Goal: Task Accomplishment & Management: Manage account settings

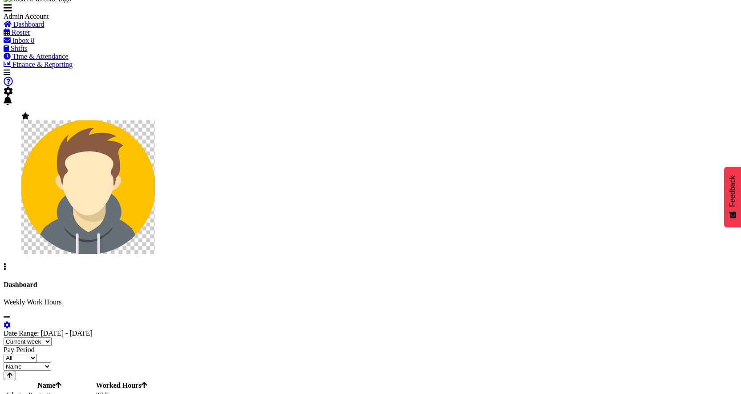
scroll to position [9, 0]
click at [30, 36] on span "Roster" at bounding box center [21, 32] width 19 height 8
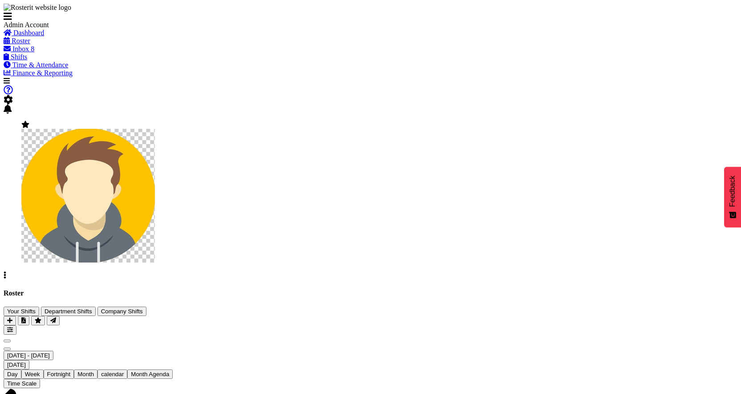
click at [7, 349] on span "Next" at bounding box center [7, 349] width 0 height 0
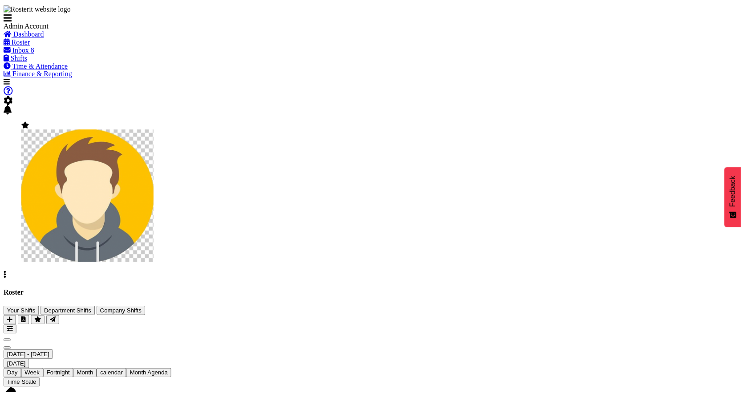
scroll to position [103, 0]
checkbox input "true"
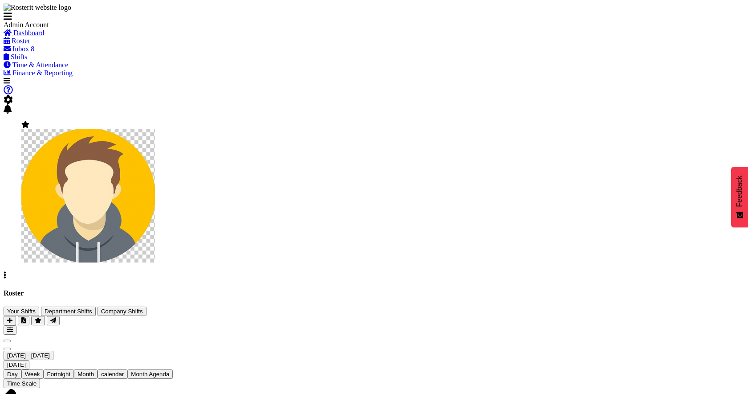
drag, startPoint x: 544, startPoint y: 145, endPoint x: 577, endPoint y: 246, distance: 106.2
checkbox input "true"
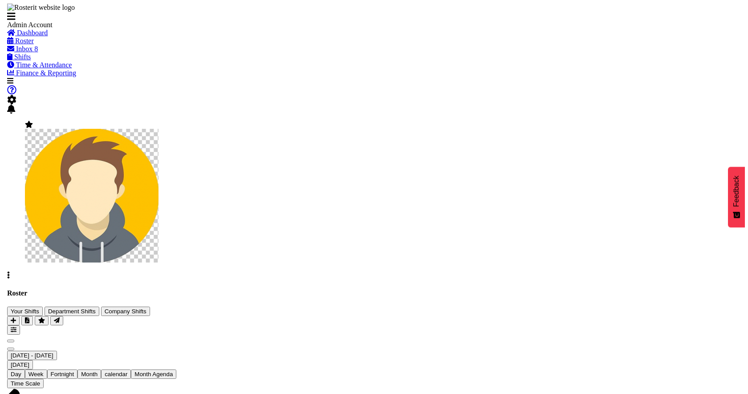
scroll to position [68, 0]
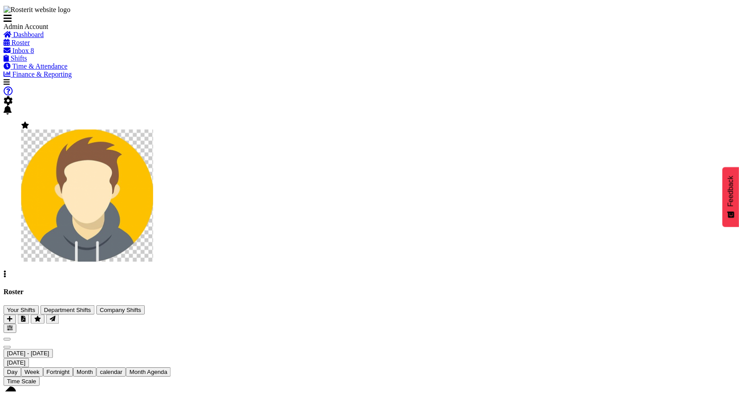
scroll to position [103, 0]
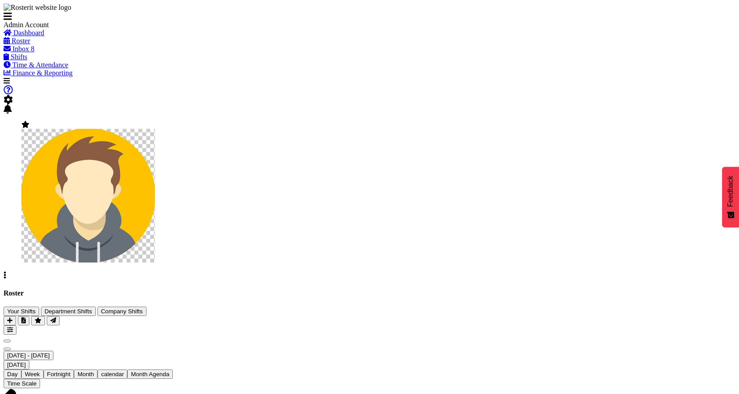
checkbox input "true"
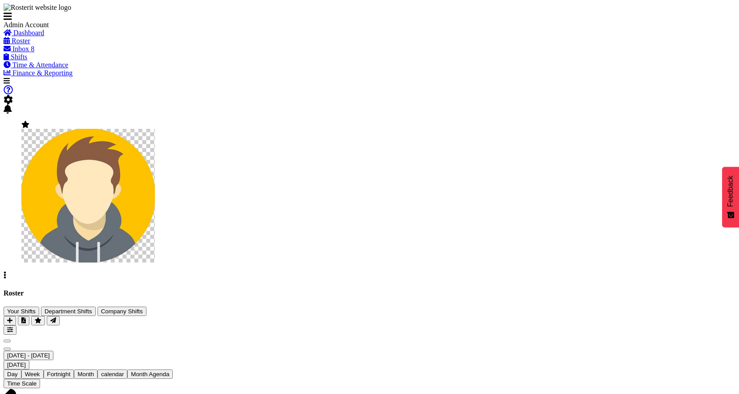
checkbox input "true"
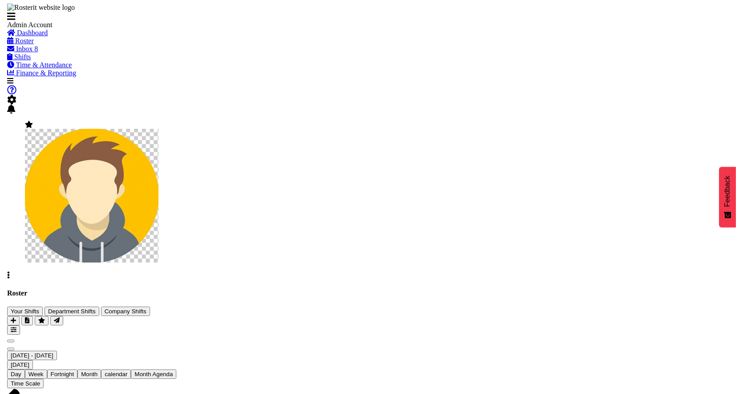
scroll to position [68, 0]
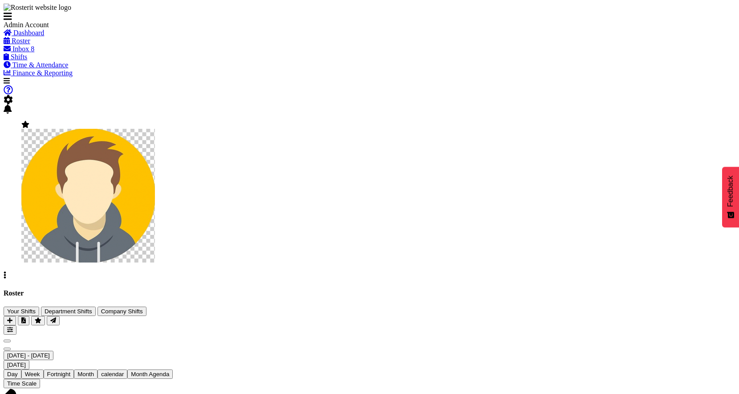
scroll to position [12, 0]
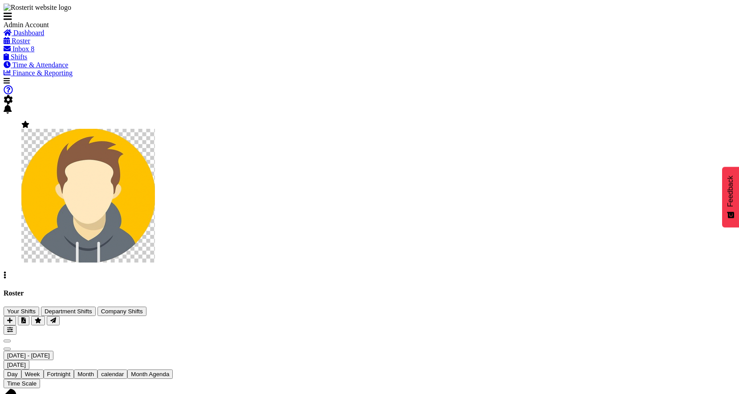
scroll to position [102, 0]
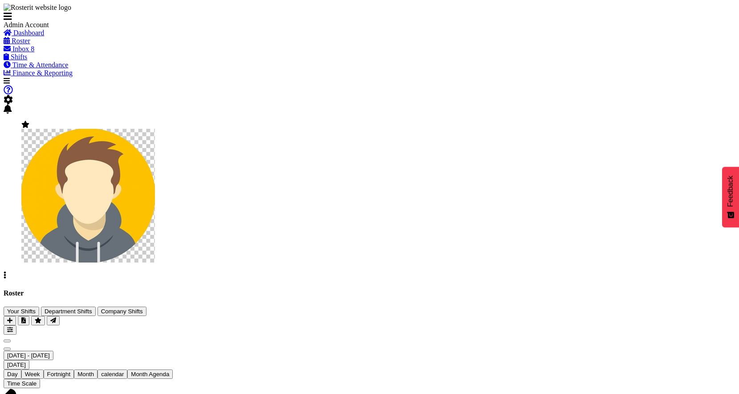
checkbox input "true"
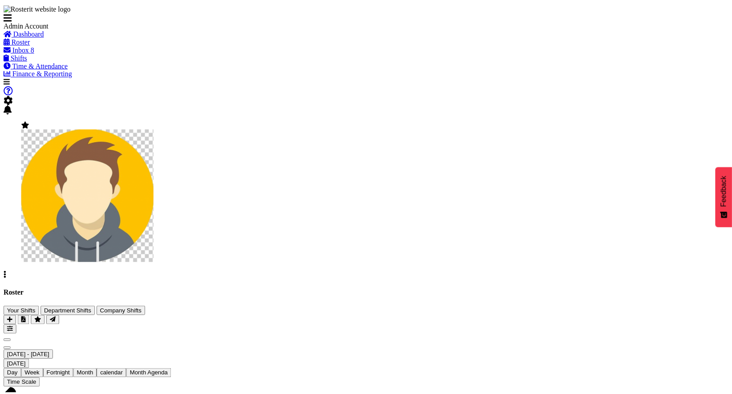
scroll to position [12, 0]
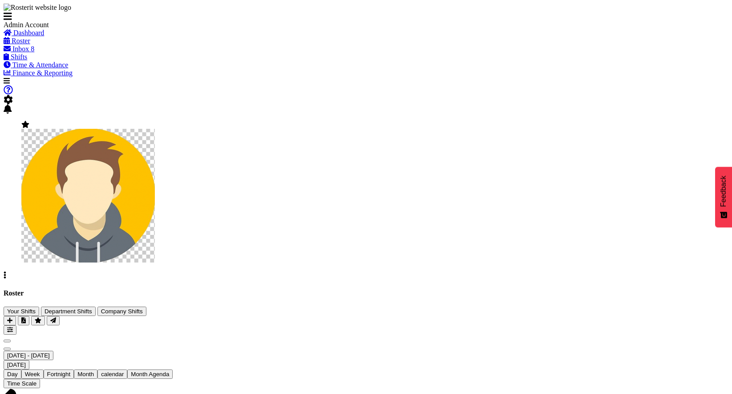
click at [13, 96] on span at bounding box center [8, 100] width 9 height 8
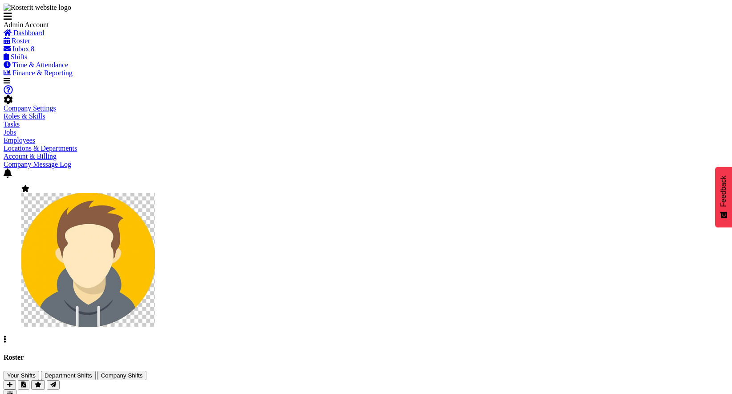
click at [35, 136] on link "Employees" at bounding box center [20, 140] width 32 height 8
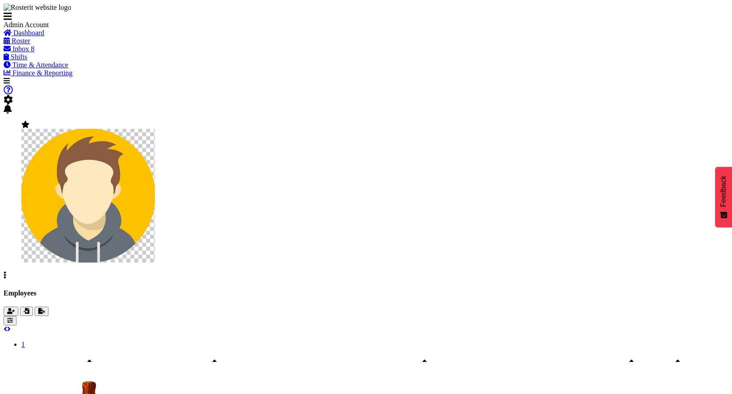
scroll to position [96, 0]
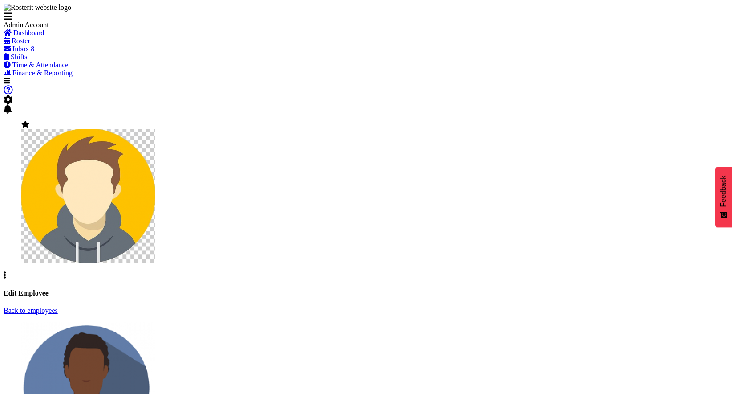
select select "TimelineWeek"
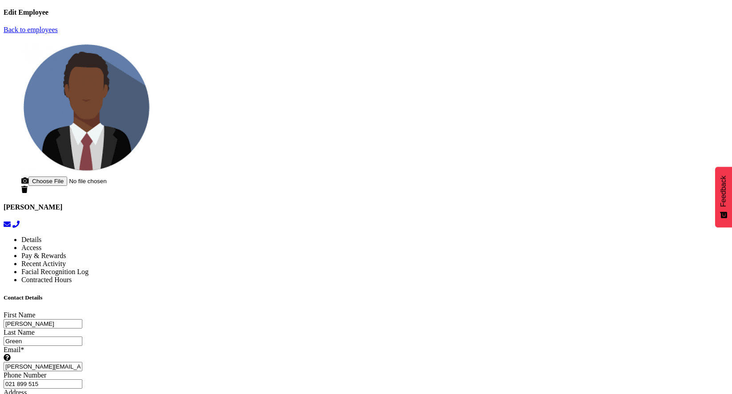
scroll to position [372, 0]
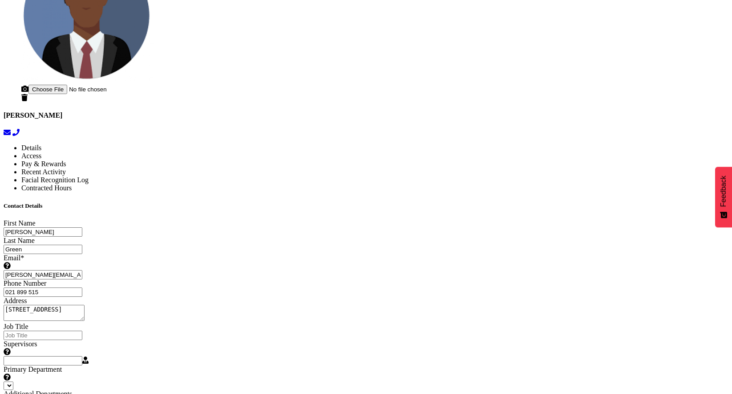
select select
select select "363"
click at [229, 137] on div "[PERSON_NAME]" at bounding box center [366, 43] width 725 height 188
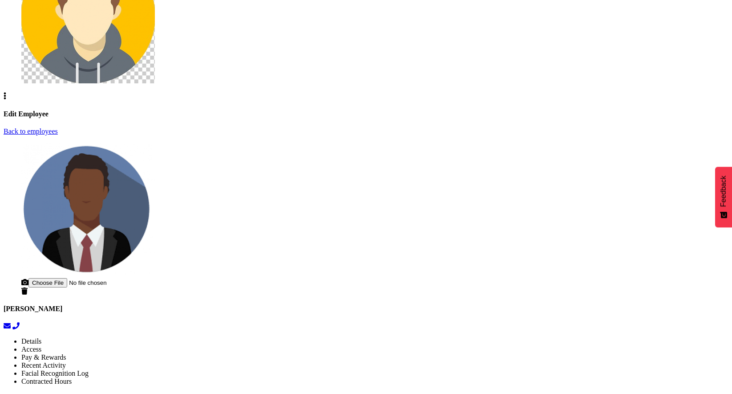
scroll to position [0, 0]
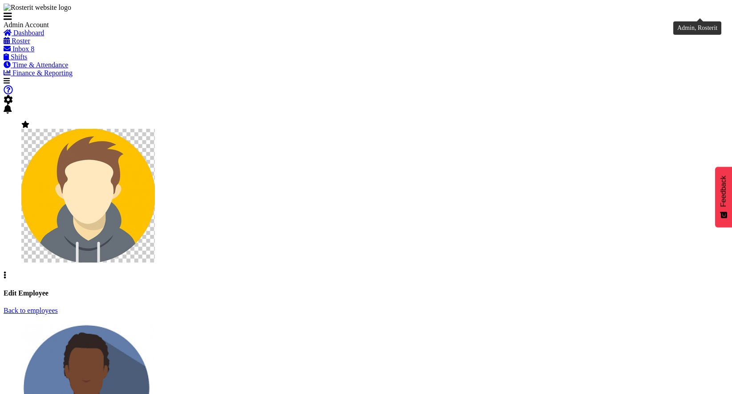
click at [155, 129] on img at bounding box center [88, 196] width 134 height 134
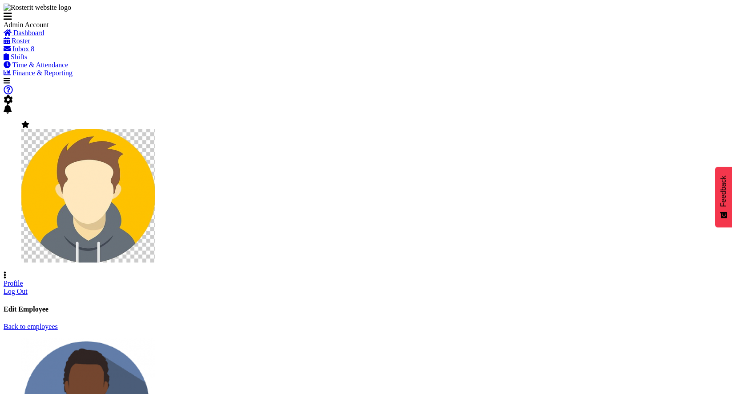
click at [13, 96] on span at bounding box center [8, 100] width 9 height 8
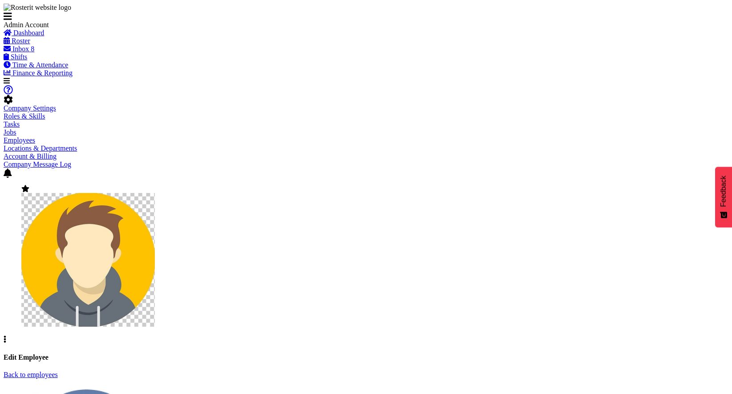
click at [35, 136] on link "Employees" at bounding box center [20, 140] width 32 height 8
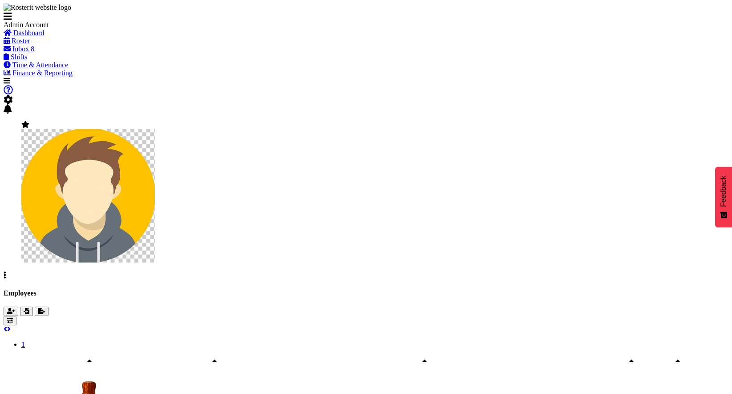
scroll to position [96, 0]
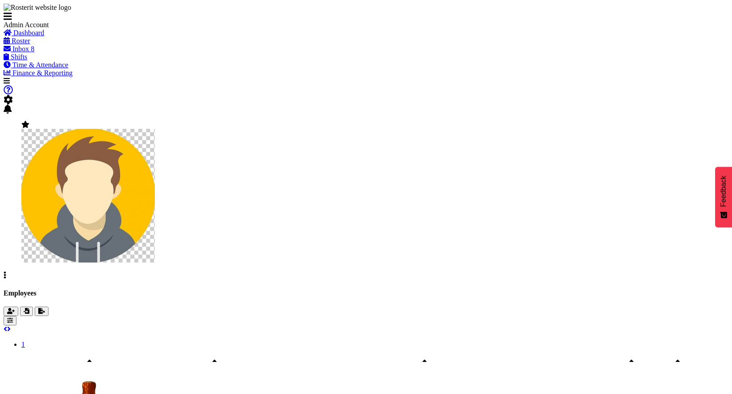
click at [13, 96] on span at bounding box center [8, 100] width 9 height 8
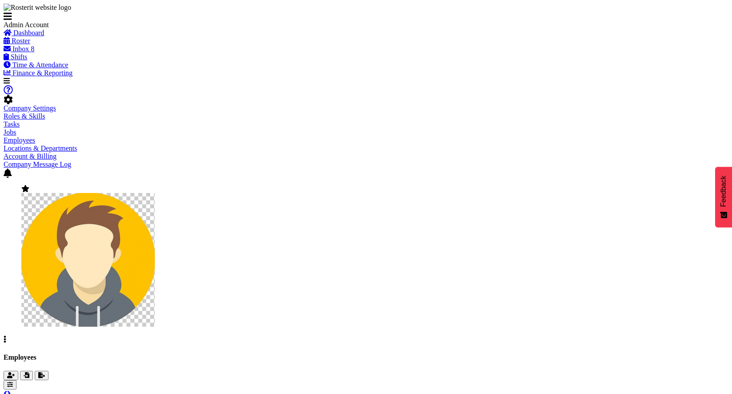
click at [56, 104] on link "Company Settings" at bounding box center [30, 108] width 53 height 8
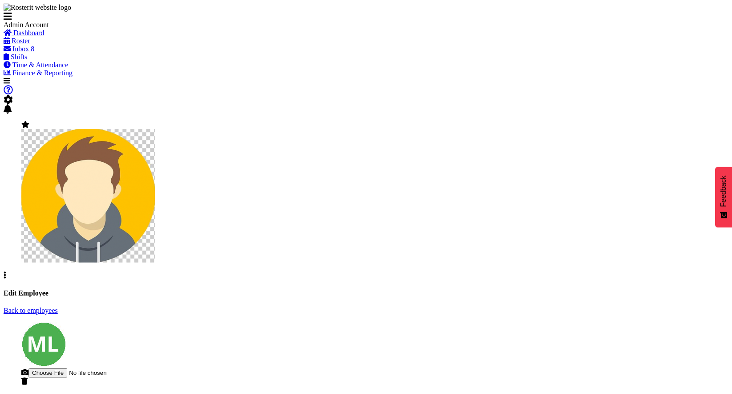
select select "TimelineWeek"
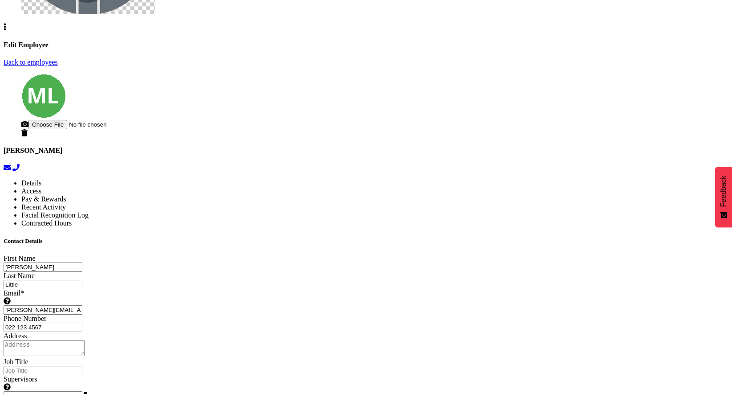
select select
select select "1"
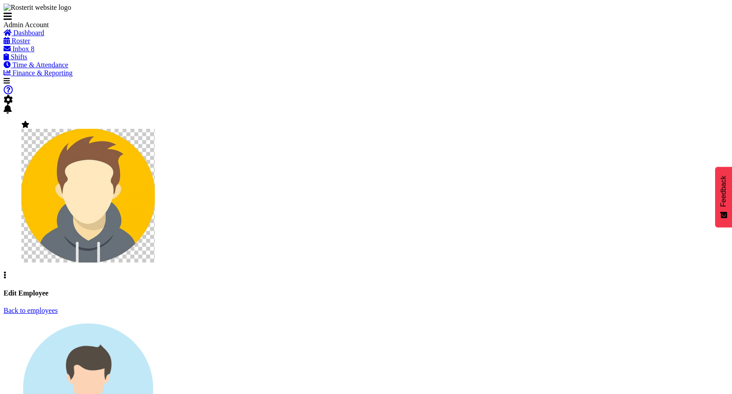
select select "TimelineWeek"
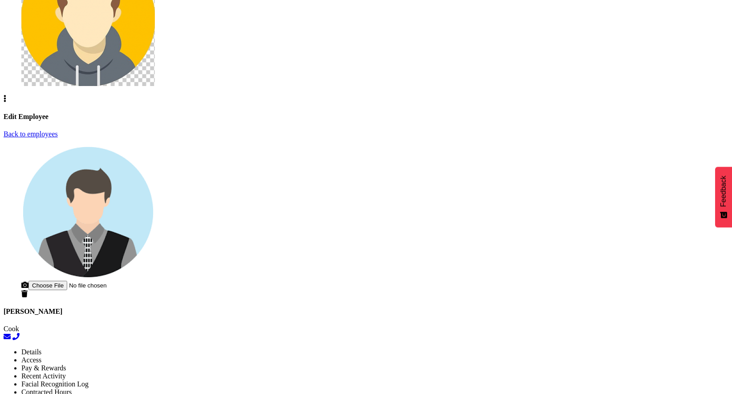
scroll to position [268, 0]
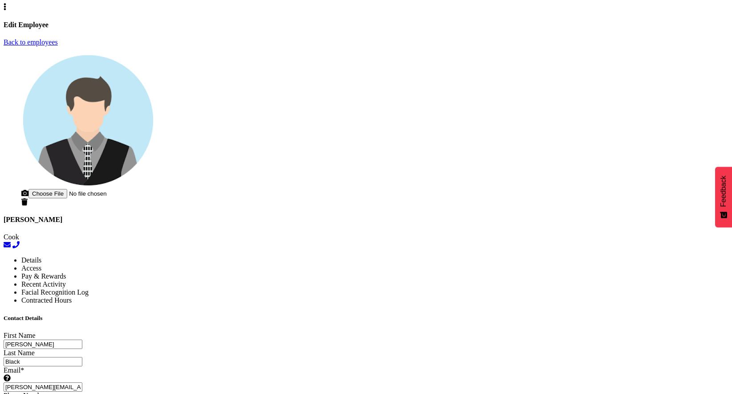
select select
select select "1"
select select "550"
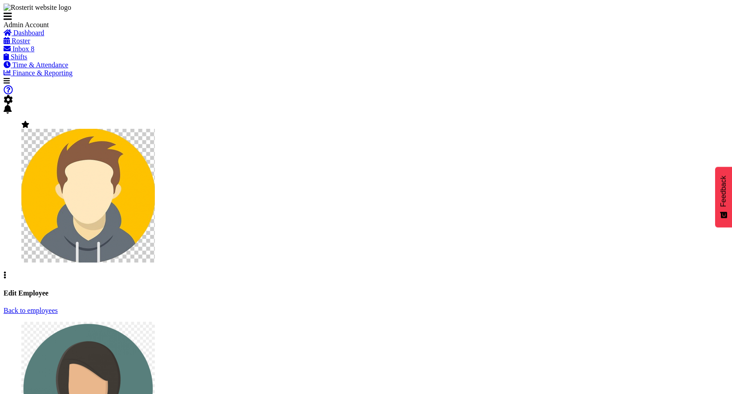
select select "TimelineWeek"
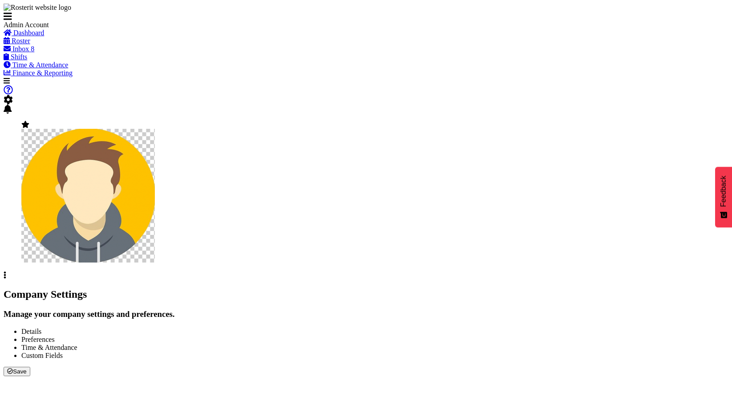
select select
select select "monday"
select select "surname_first"
checkbox input "false"
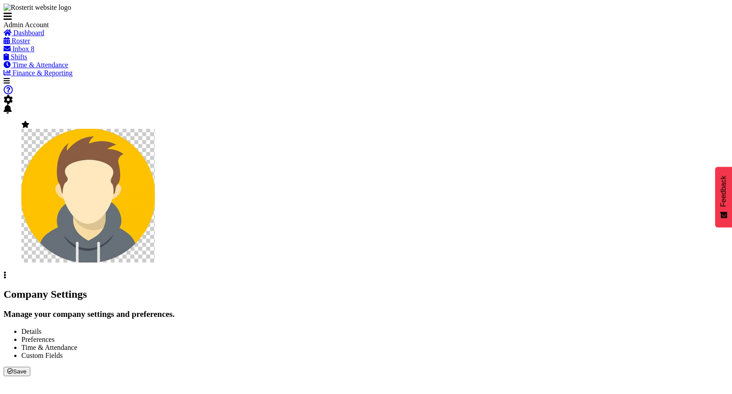
checkbox input "true"
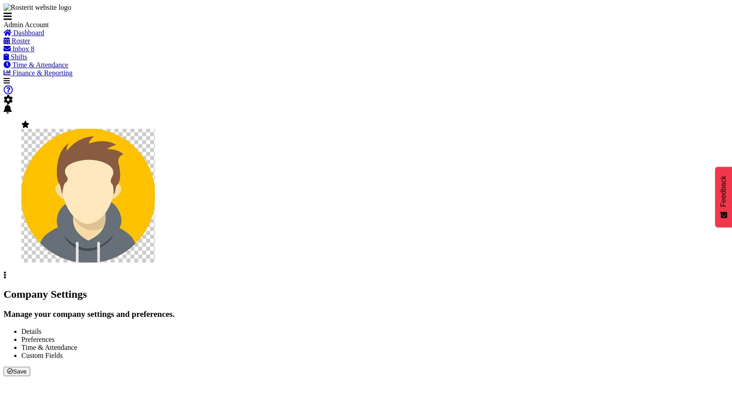
checkbox input "true"
checkbox input "false"
checkbox input "true"
type input "24"
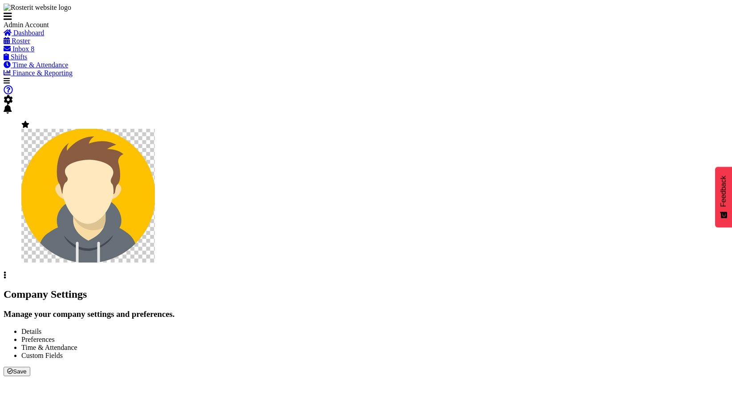
type input "0"
type input "24"
type input "0"
checkbox input "false"
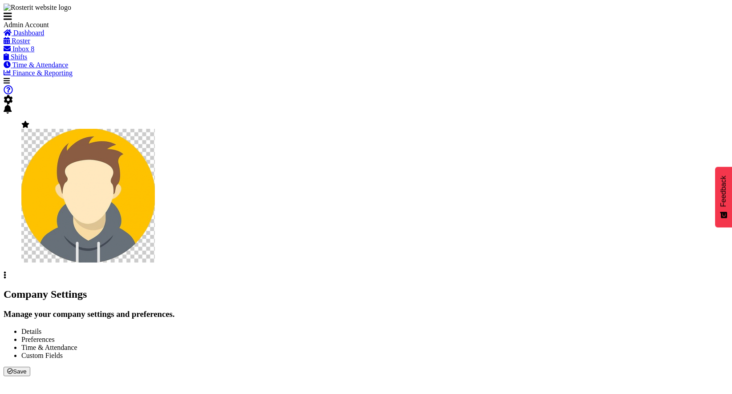
checkbox input "false"
checkbox input "true"
select select "1_day_before"
type input "60"
checkbox input "true"
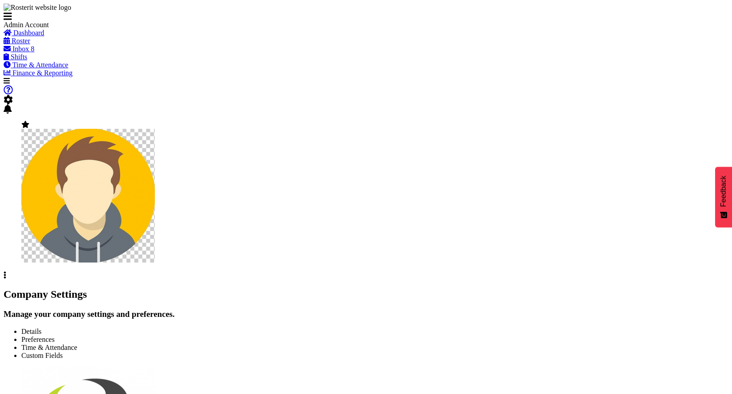
click at [55, 335] on span "Preferences" at bounding box center [37, 339] width 33 height 8
checkbox input "true"
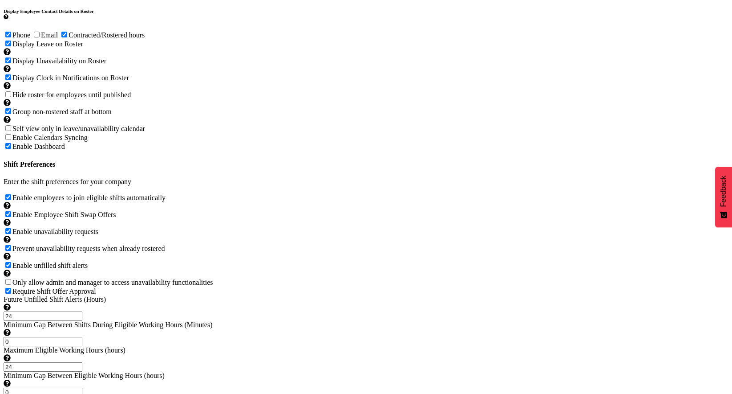
scroll to position [413, 0]
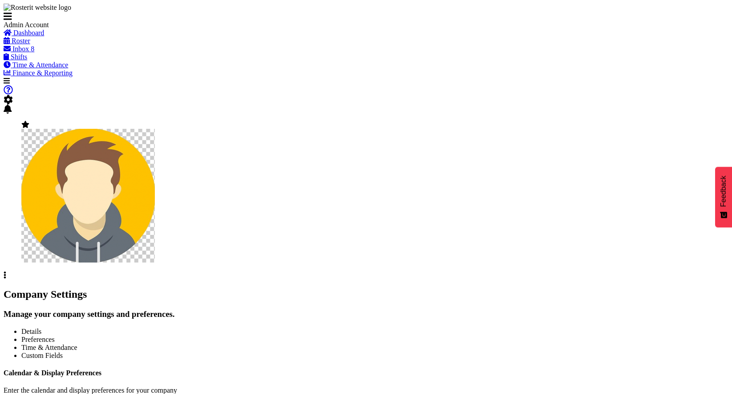
click at [30, 45] on span "Roster" at bounding box center [21, 41] width 19 height 8
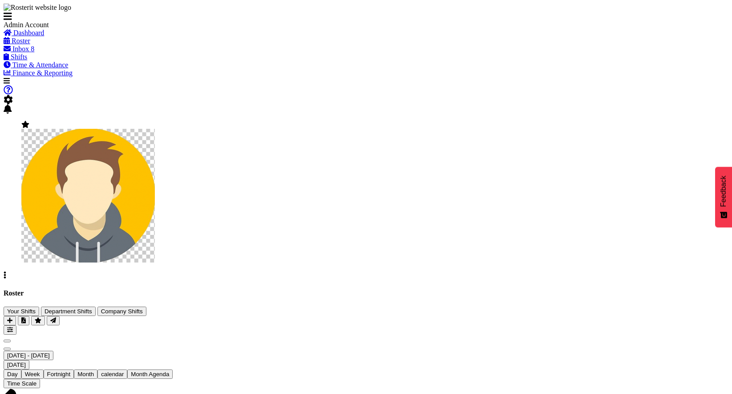
click at [202, 350] on div "[DATE] - [DATE]" at bounding box center [366, 354] width 725 height 9
click at [7, 349] on span "Next" at bounding box center [7, 349] width 0 height 0
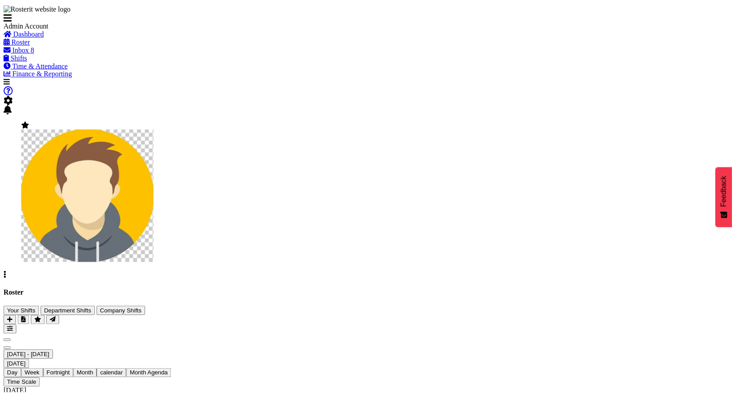
scroll to position [63, 0]
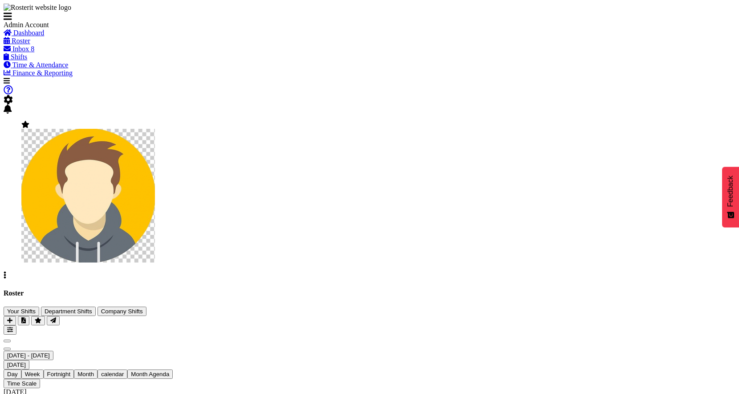
checkbox input "true"
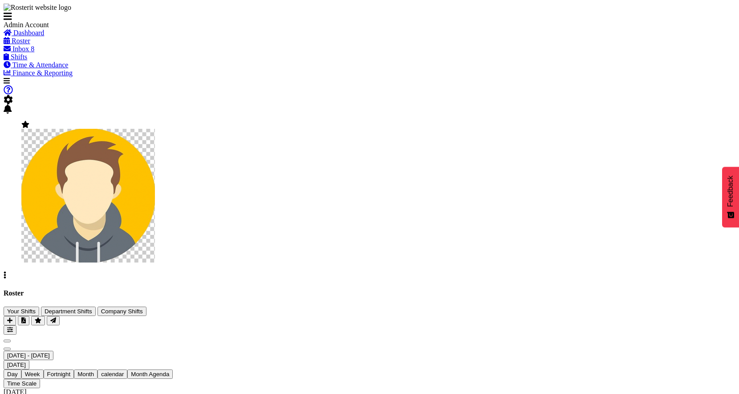
checkbox input "true"
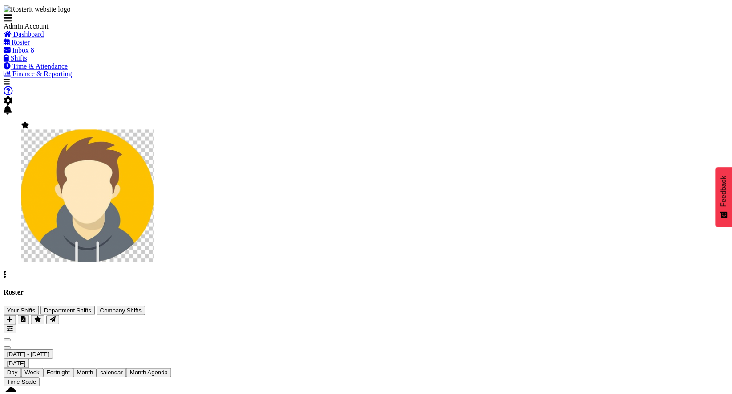
scroll to position [103, 0]
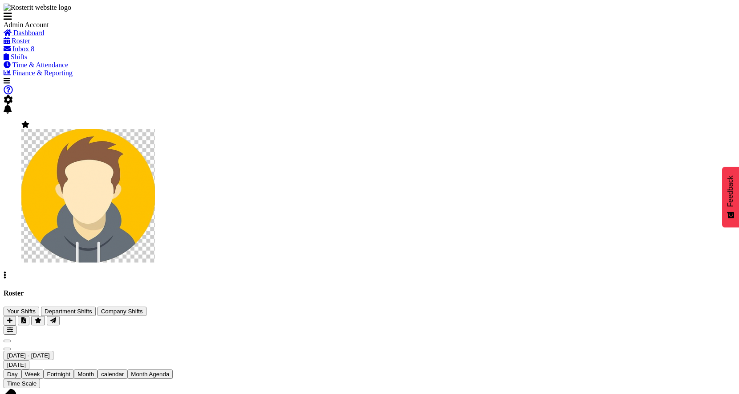
checkbox input "true"
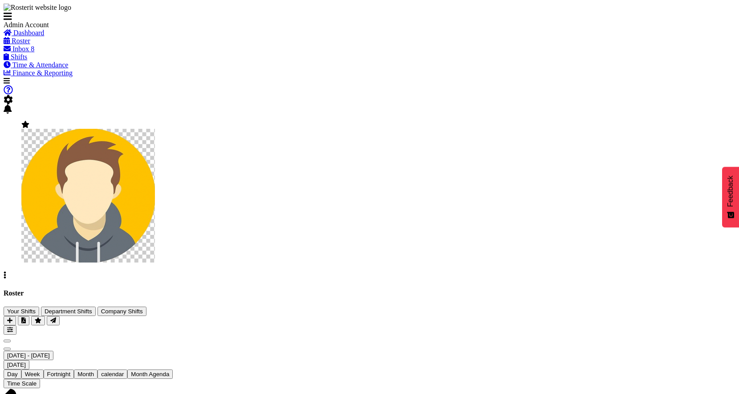
checkbox input "true"
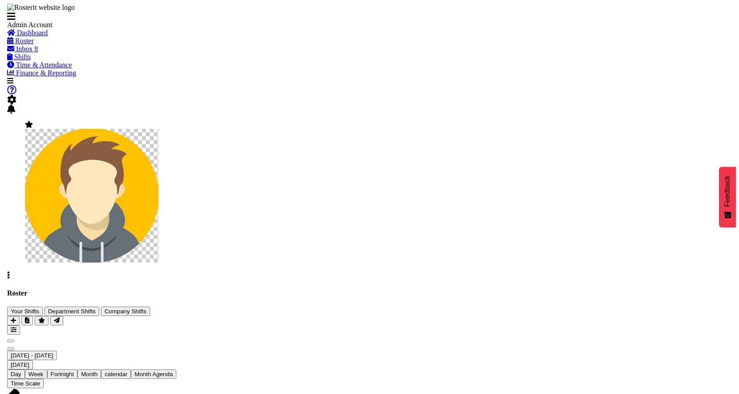
scroll to position [68, 0]
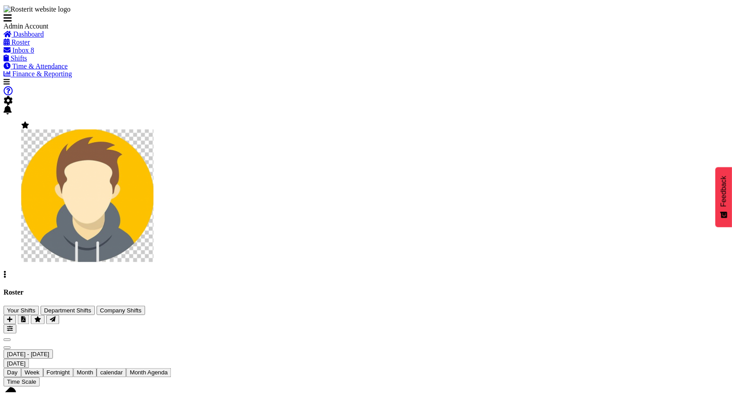
scroll to position [103, 0]
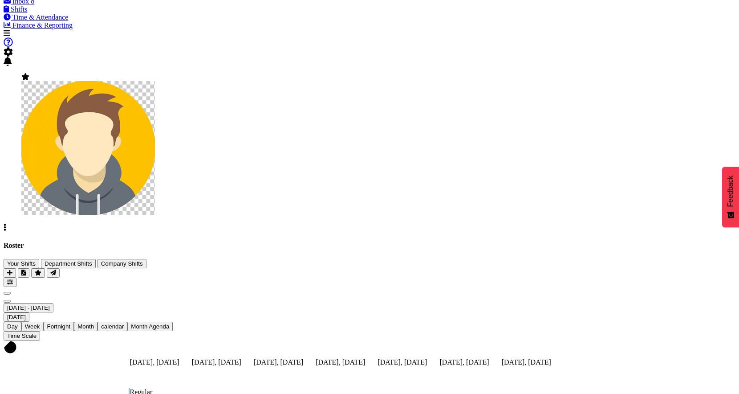
checkbox input "true"
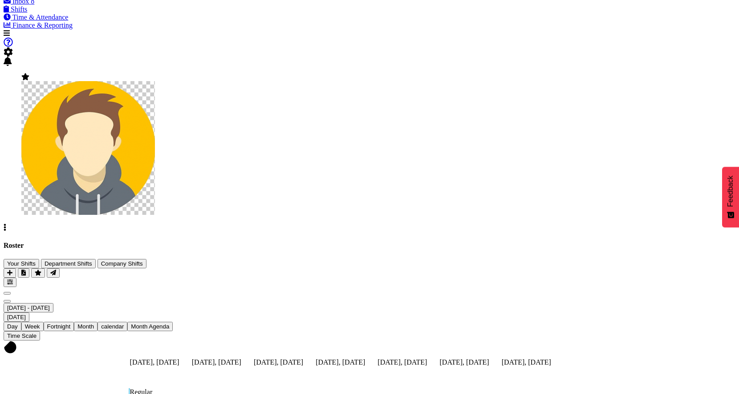
checkbox input "true"
